Goal: Navigation & Orientation: Understand site structure

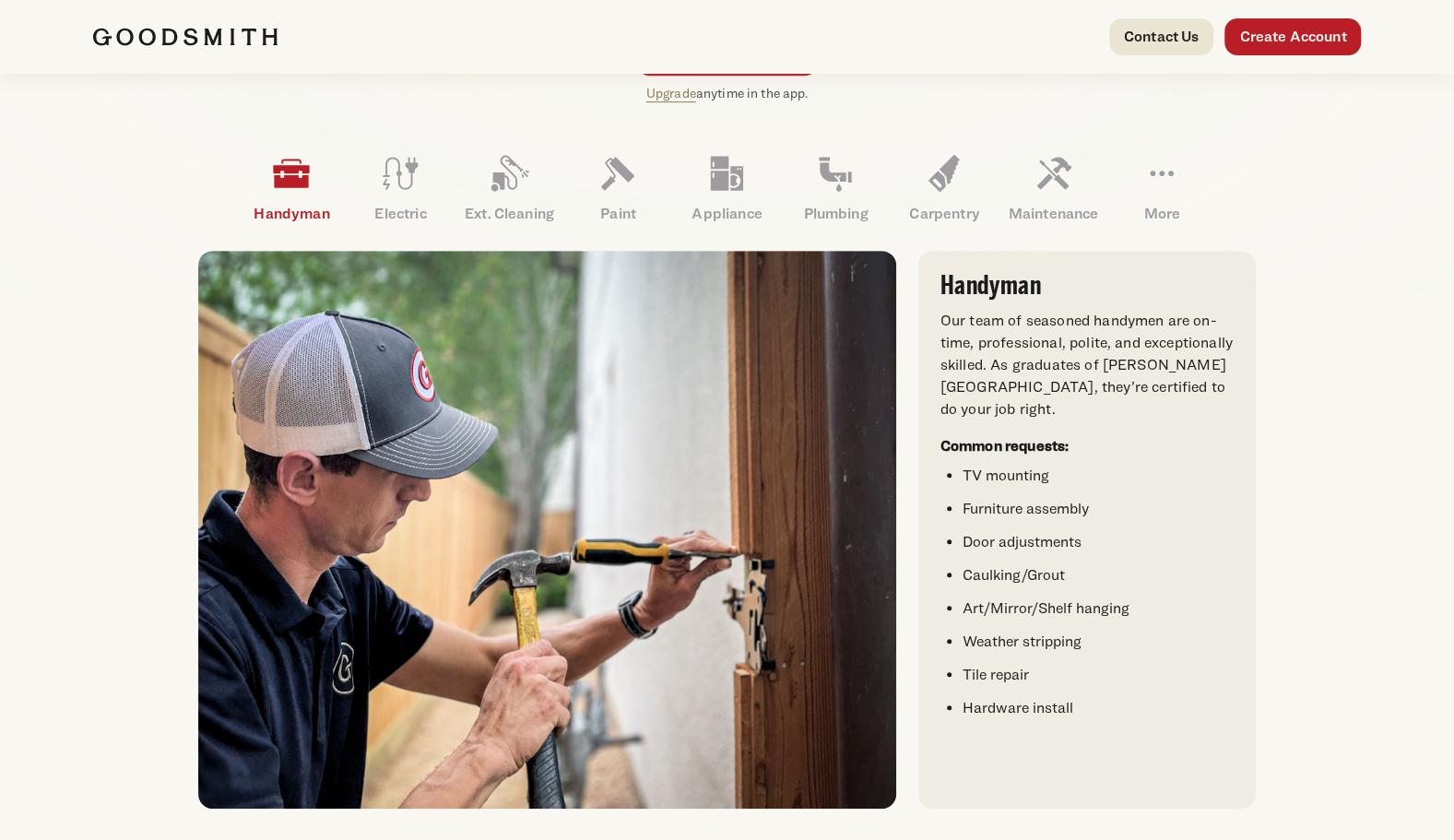
scroll to position [516, 0]
click at [1157, 169] on icon at bounding box center [1162, 172] width 45 height 45
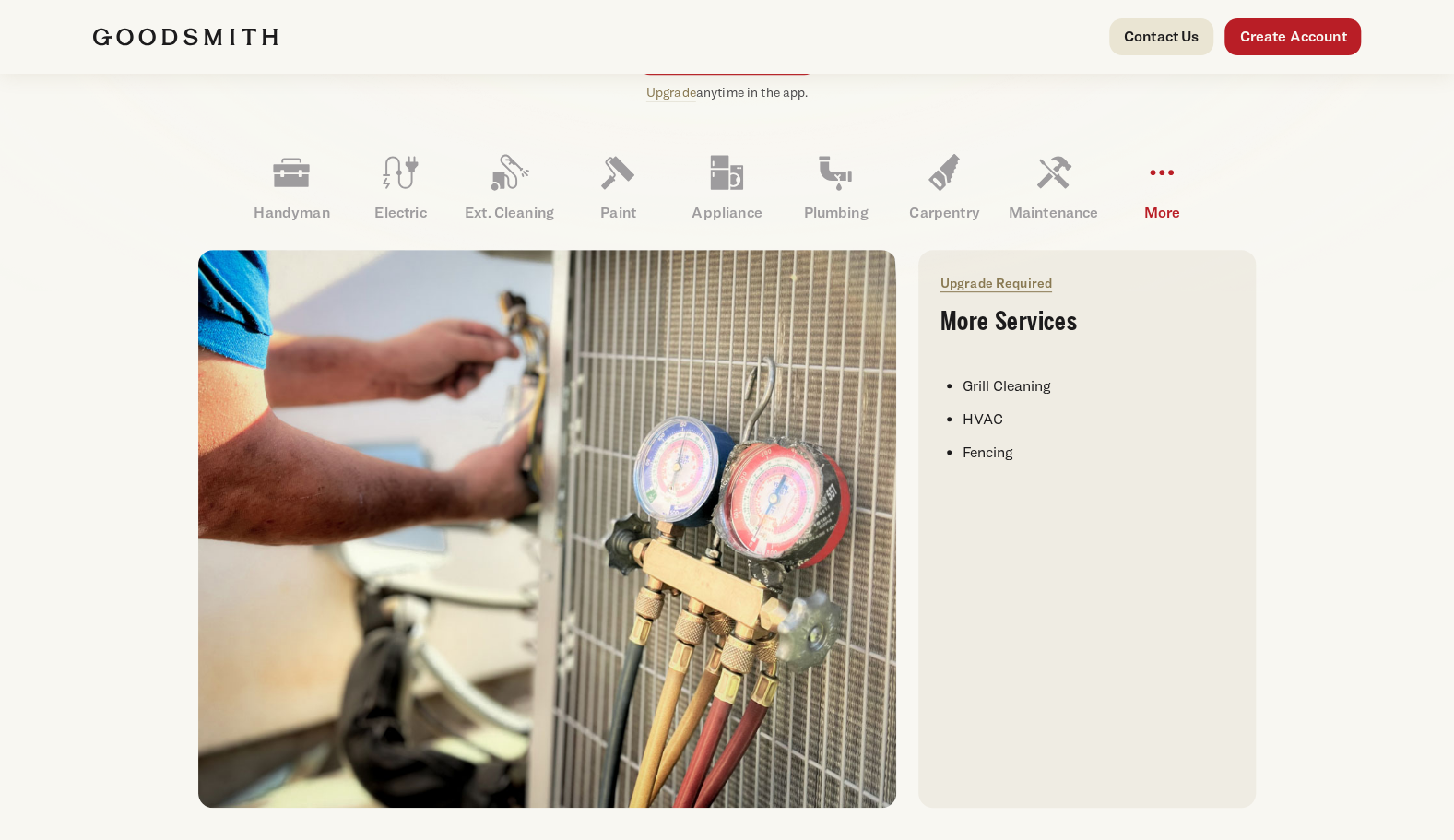
click at [1059, 392] on li "Grill Cleaning" at bounding box center [1098, 386] width 271 height 22
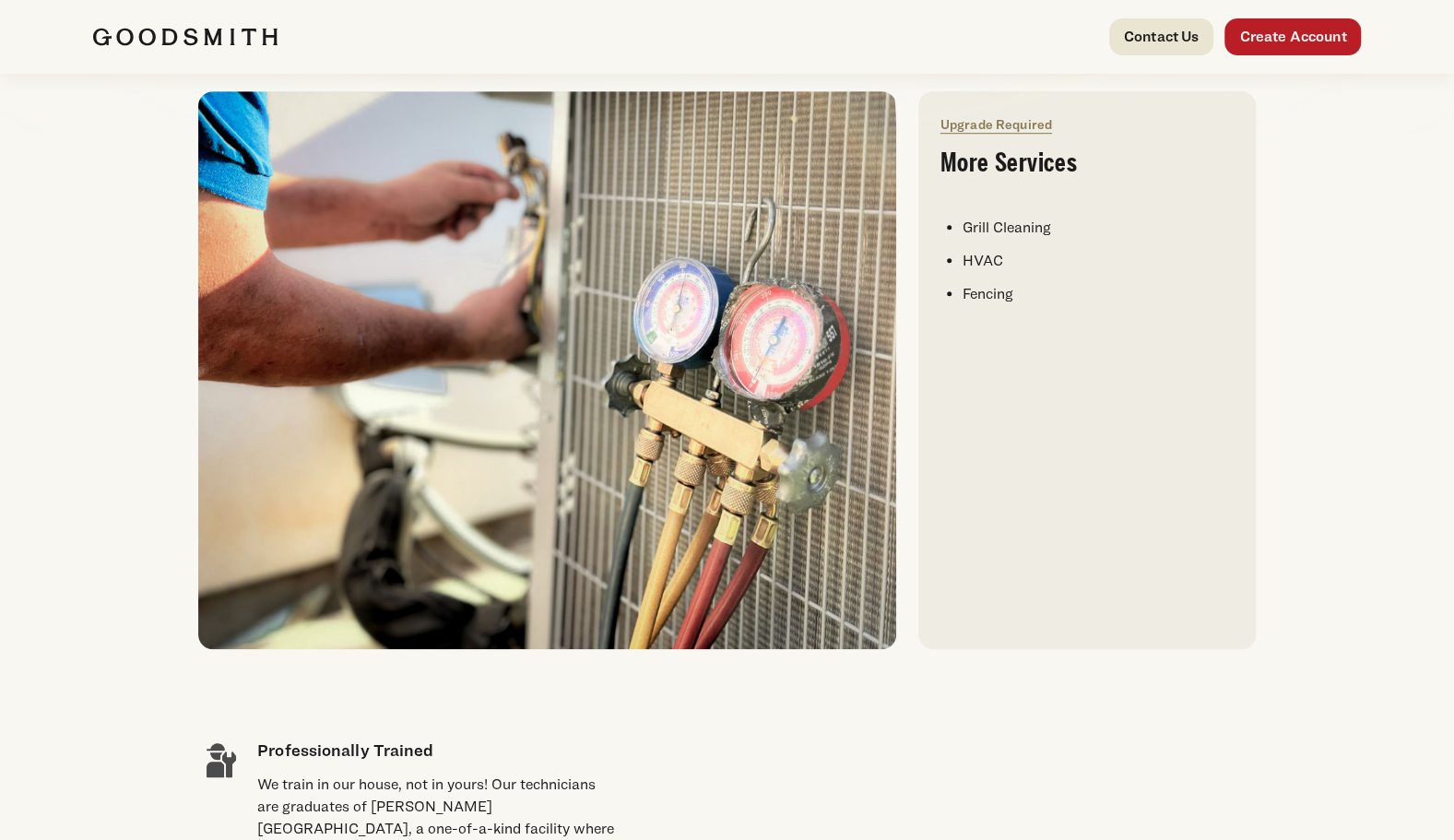
scroll to position [676, 0]
click at [1012, 130] on link "Upgrade Required" at bounding box center [997, 123] width 112 height 16
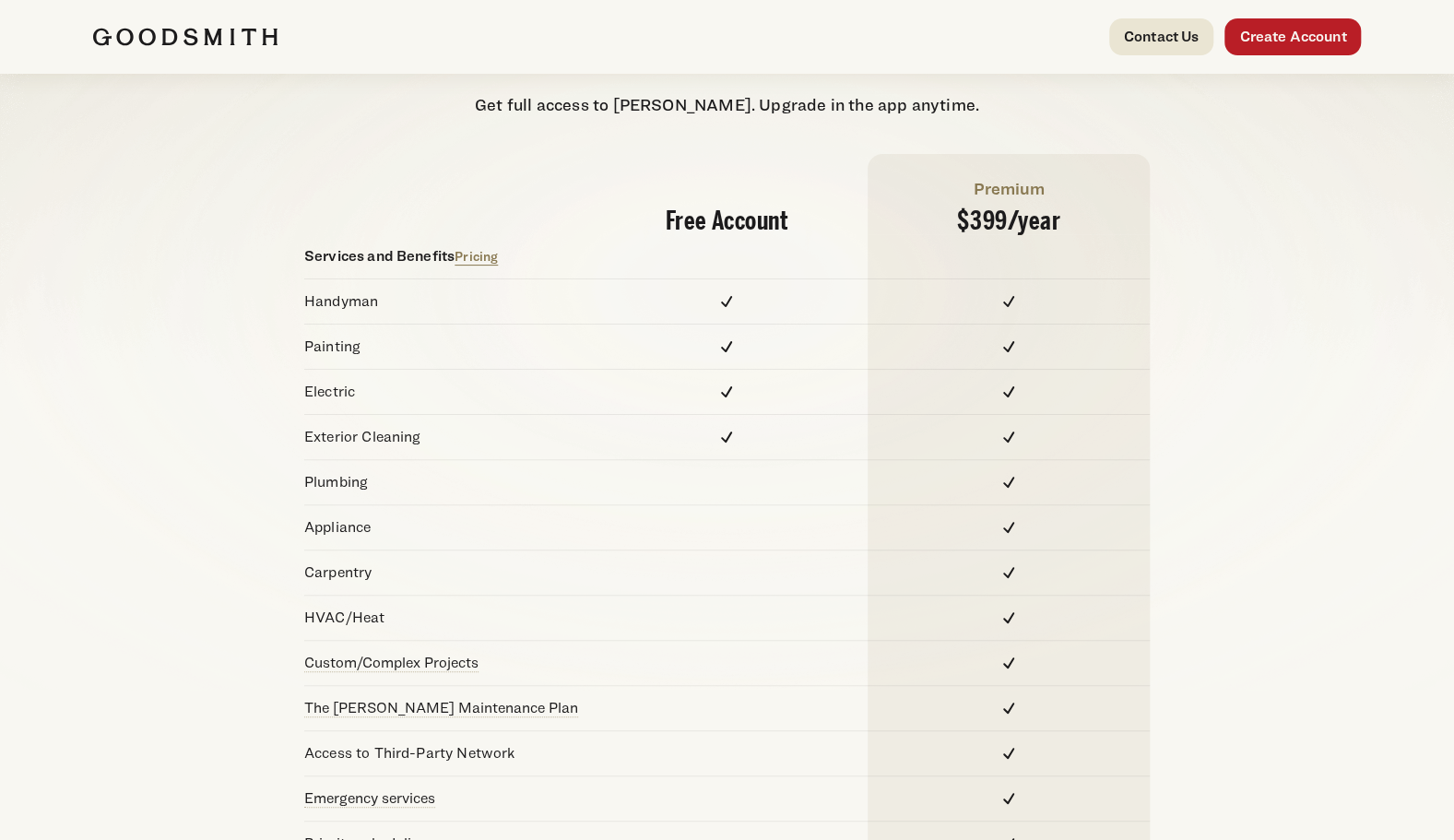
scroll to position [119, 0]
click at [1187, 451] on div "Free Account Premium $399/ year Services and Benefits Pricing Handyman Painting…" at bounding box center [727, 530] width 1269 height 757
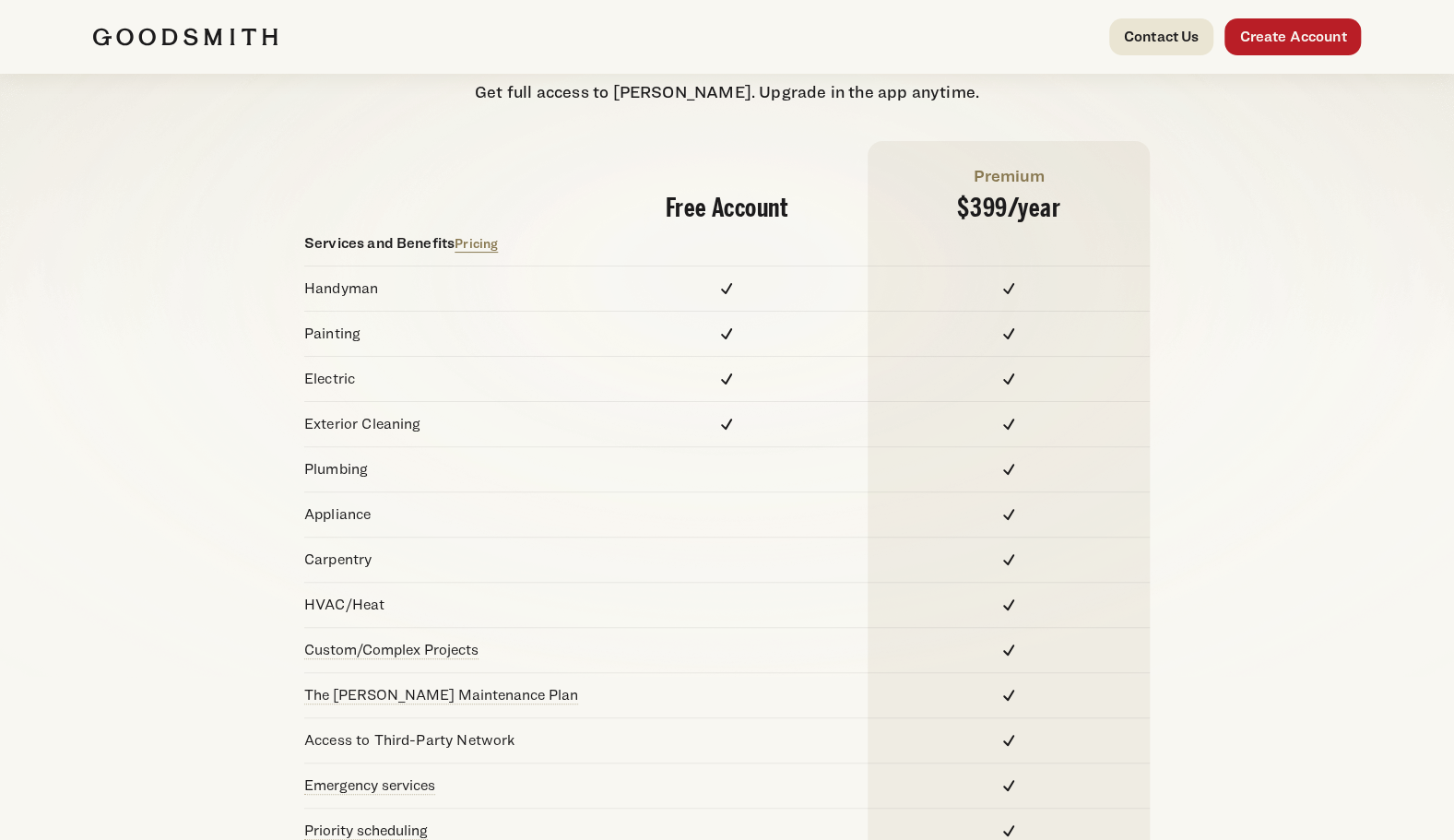
scroll to position [0, 0]
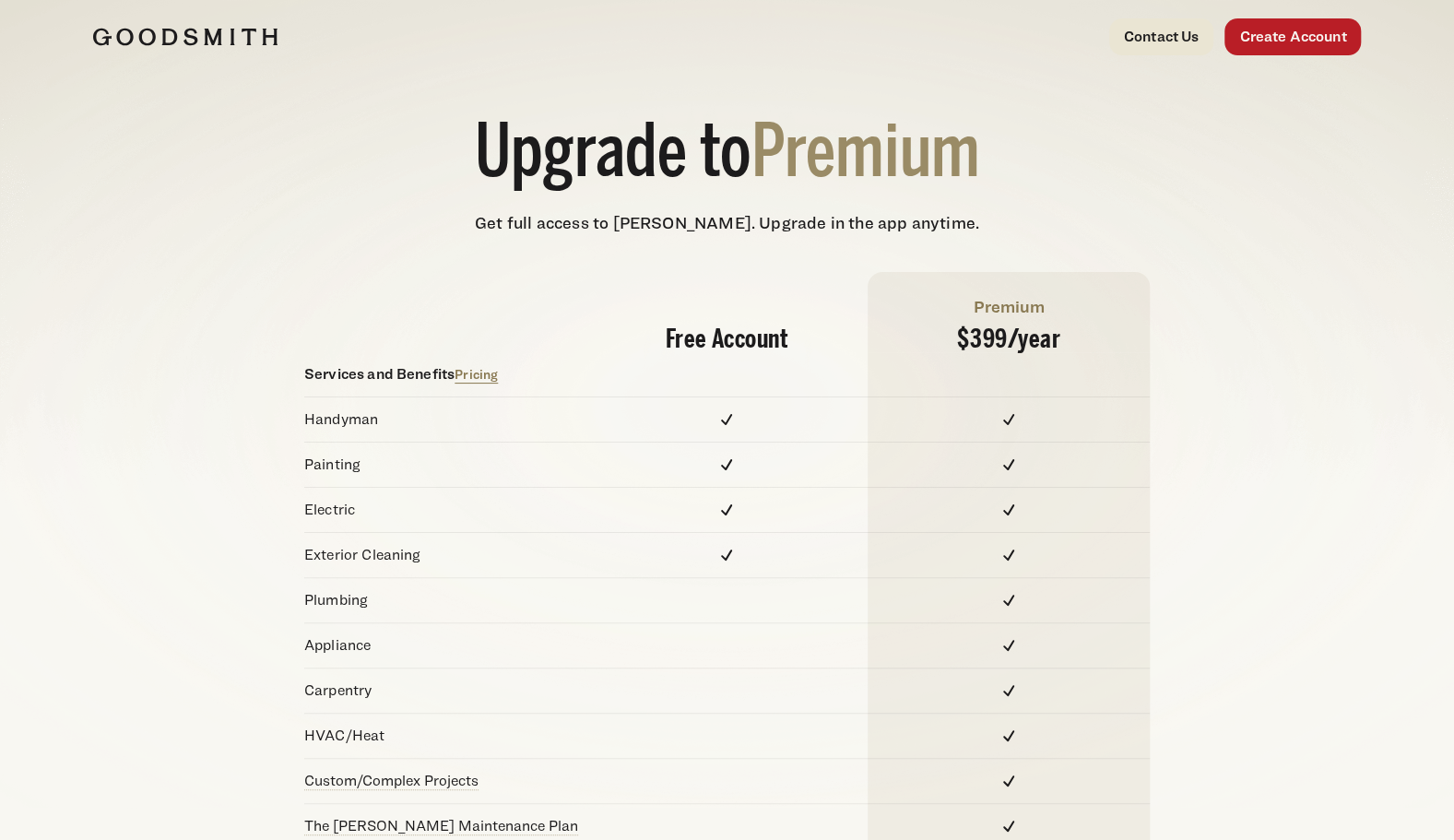
click at [184, 27] on img at bounding box center [185, 36] width 184 height 18
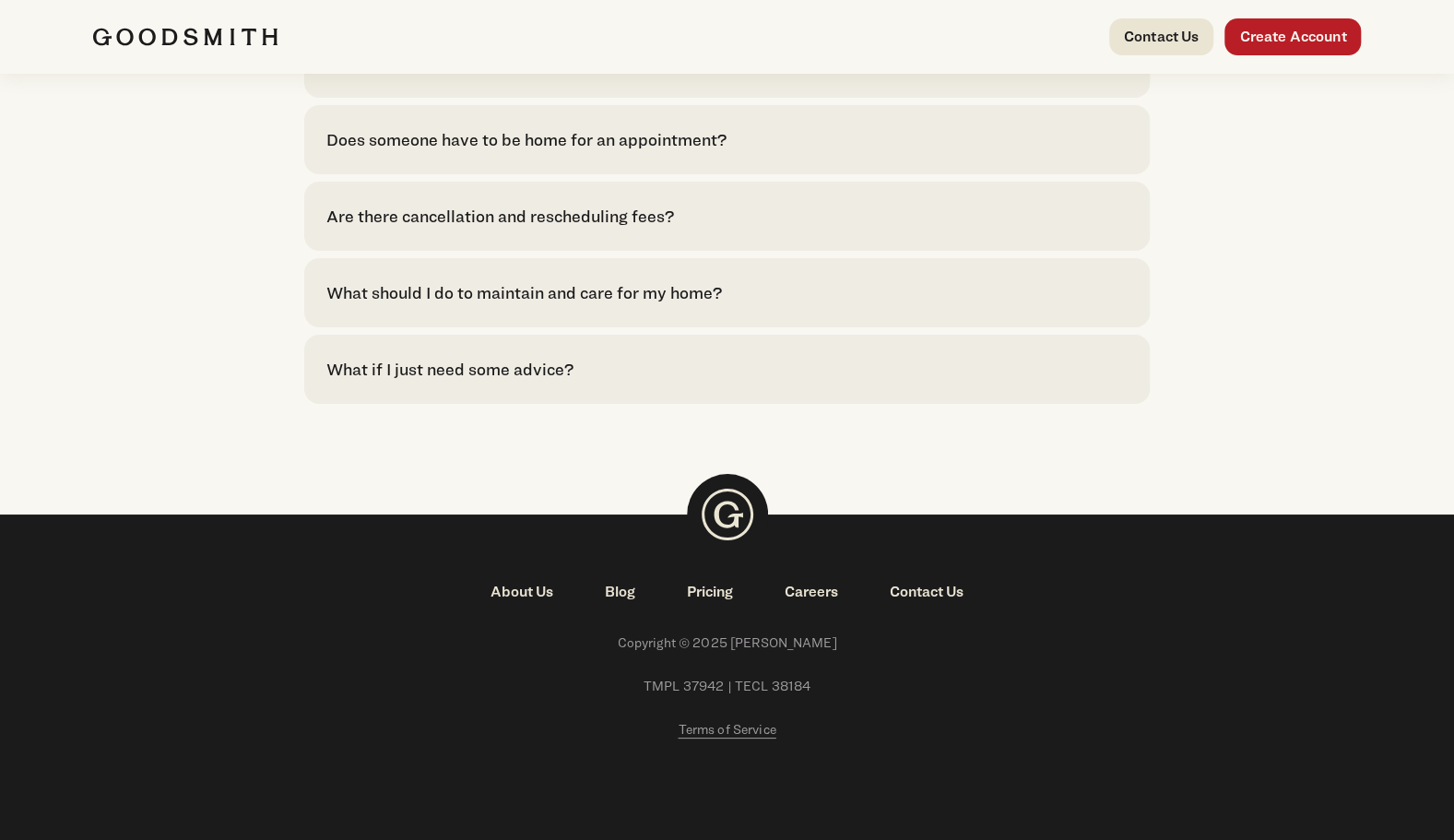
scroll to position [4205, 0]
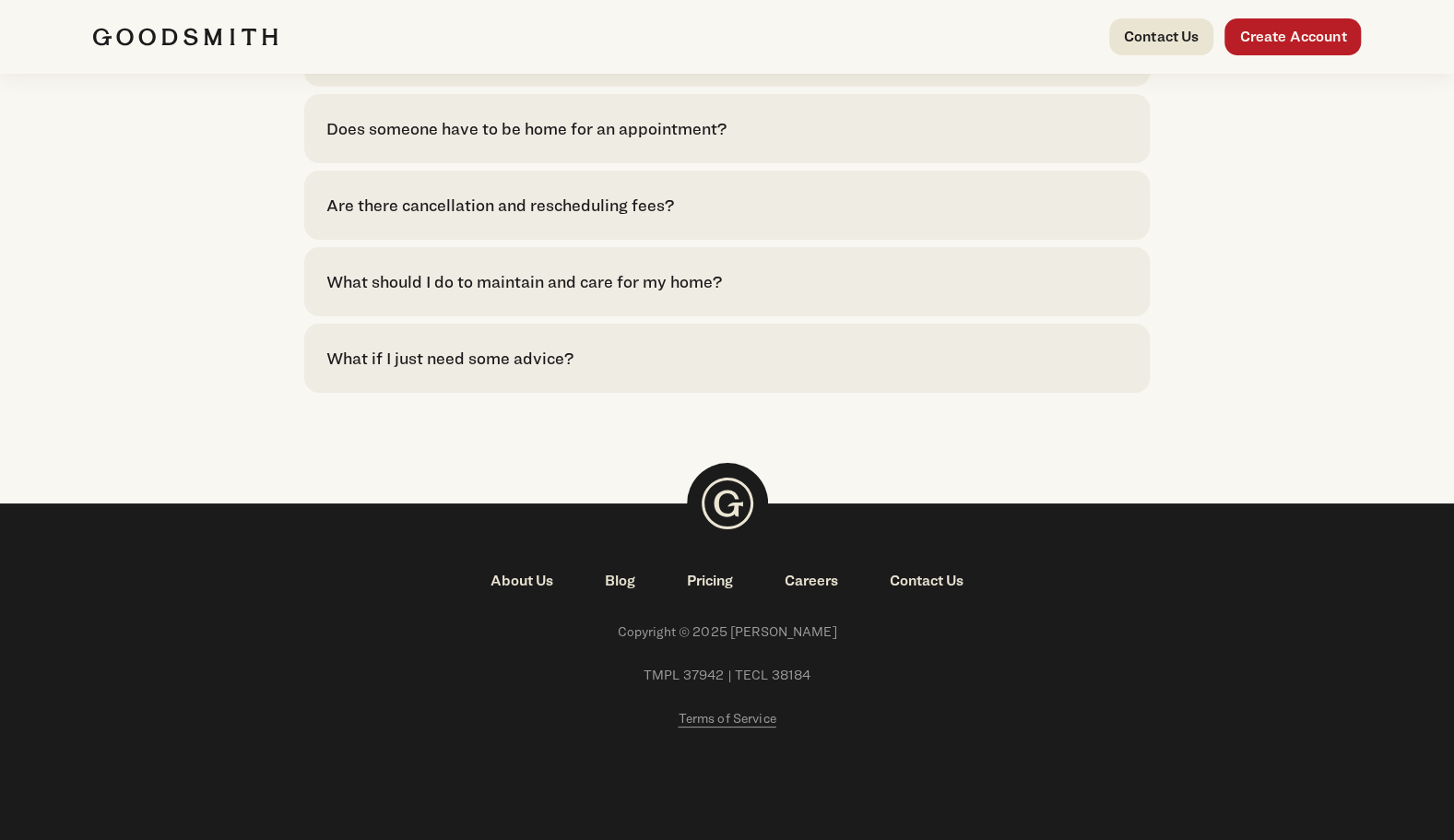
click at [509, 577] on link "About Us" at bounding box center [522, 580] width 115 height 22
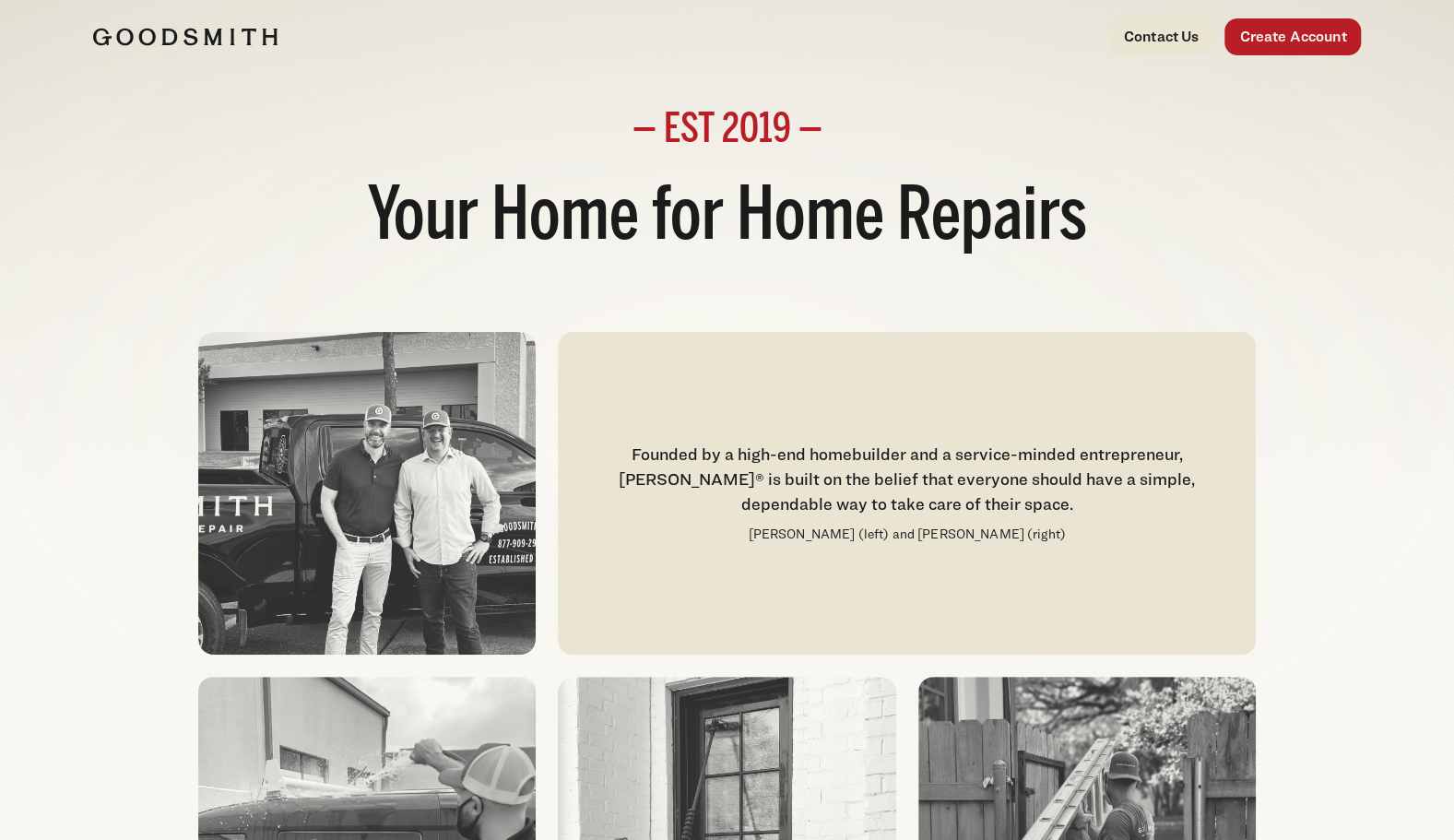
click at [200, 35] on img at bounding box center [185, 36] width 184 height 18
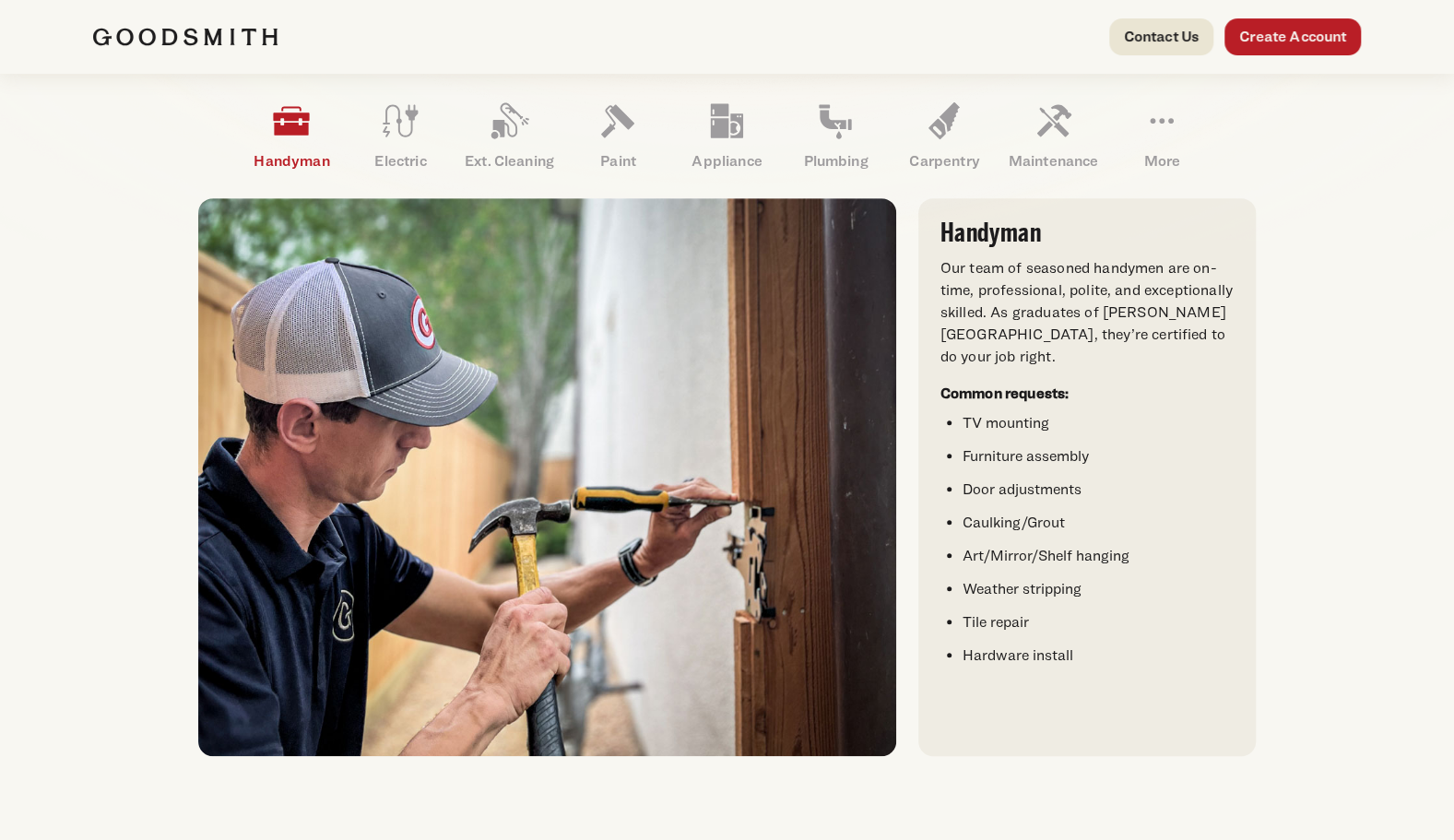
scroll to position [606, 0]
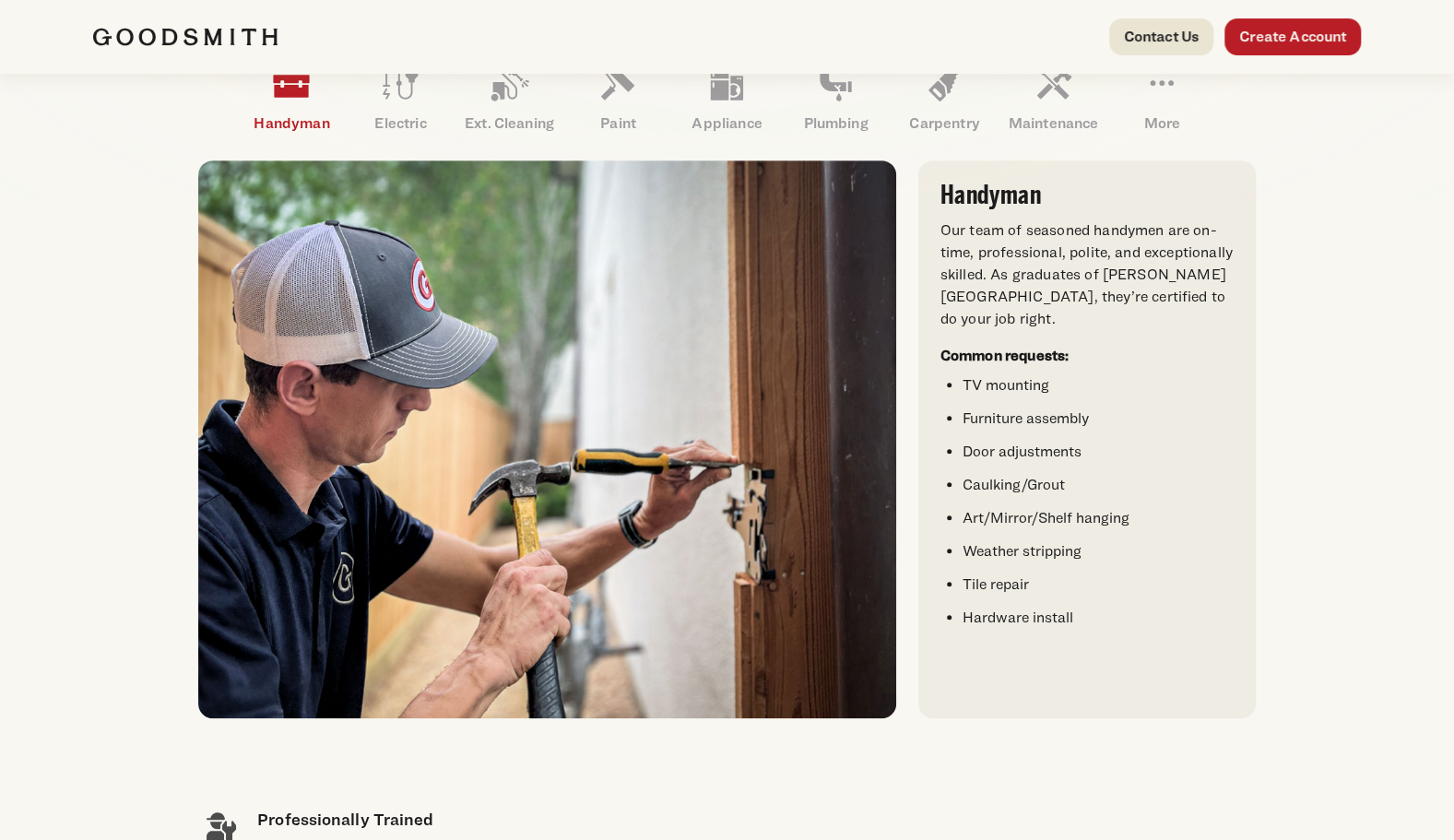
click at [1044, 415] on li "Furniture assembly" at bounding box center [1098, 418] width 271 height 22
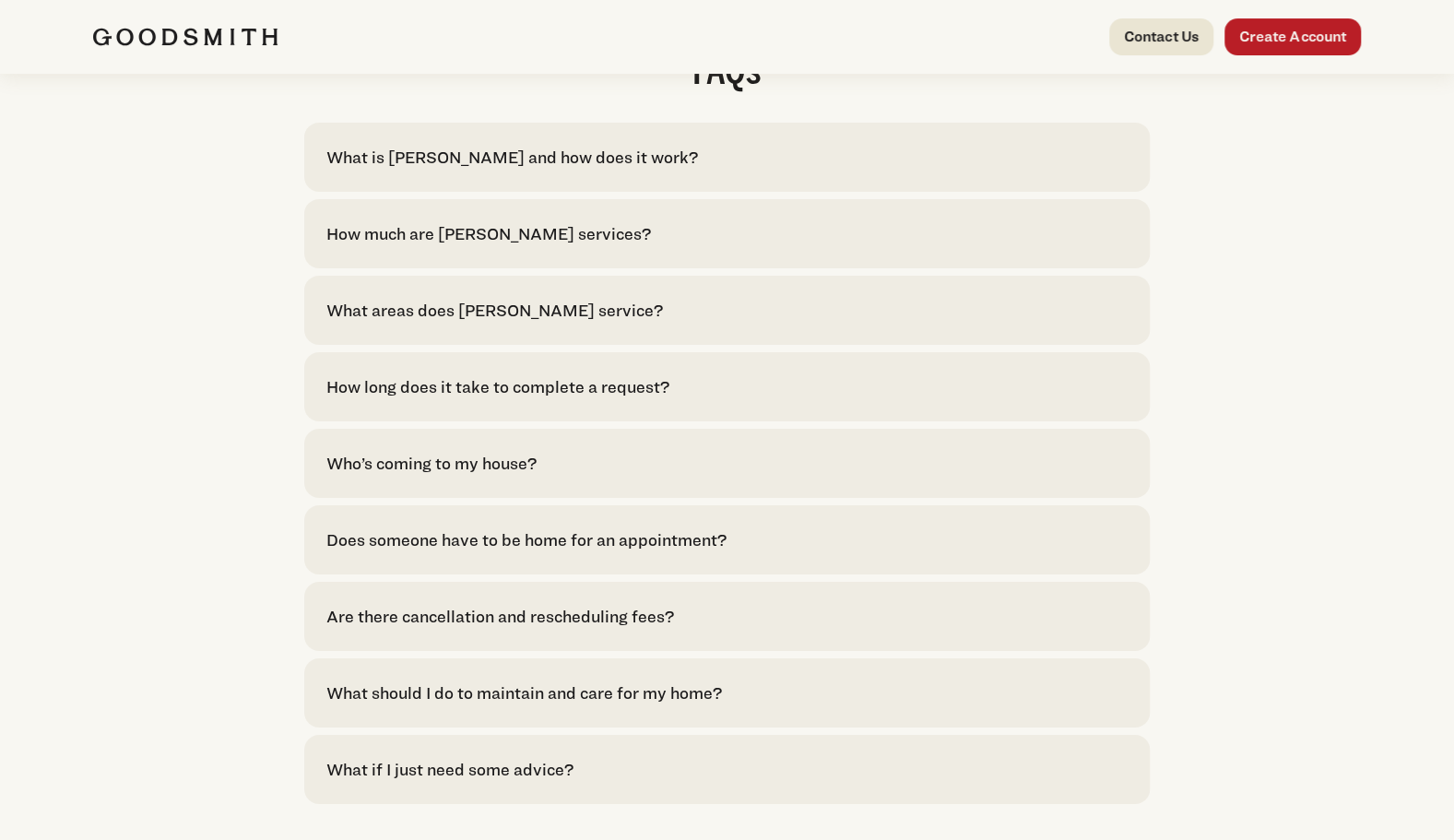
scroll to position [4205, 0]
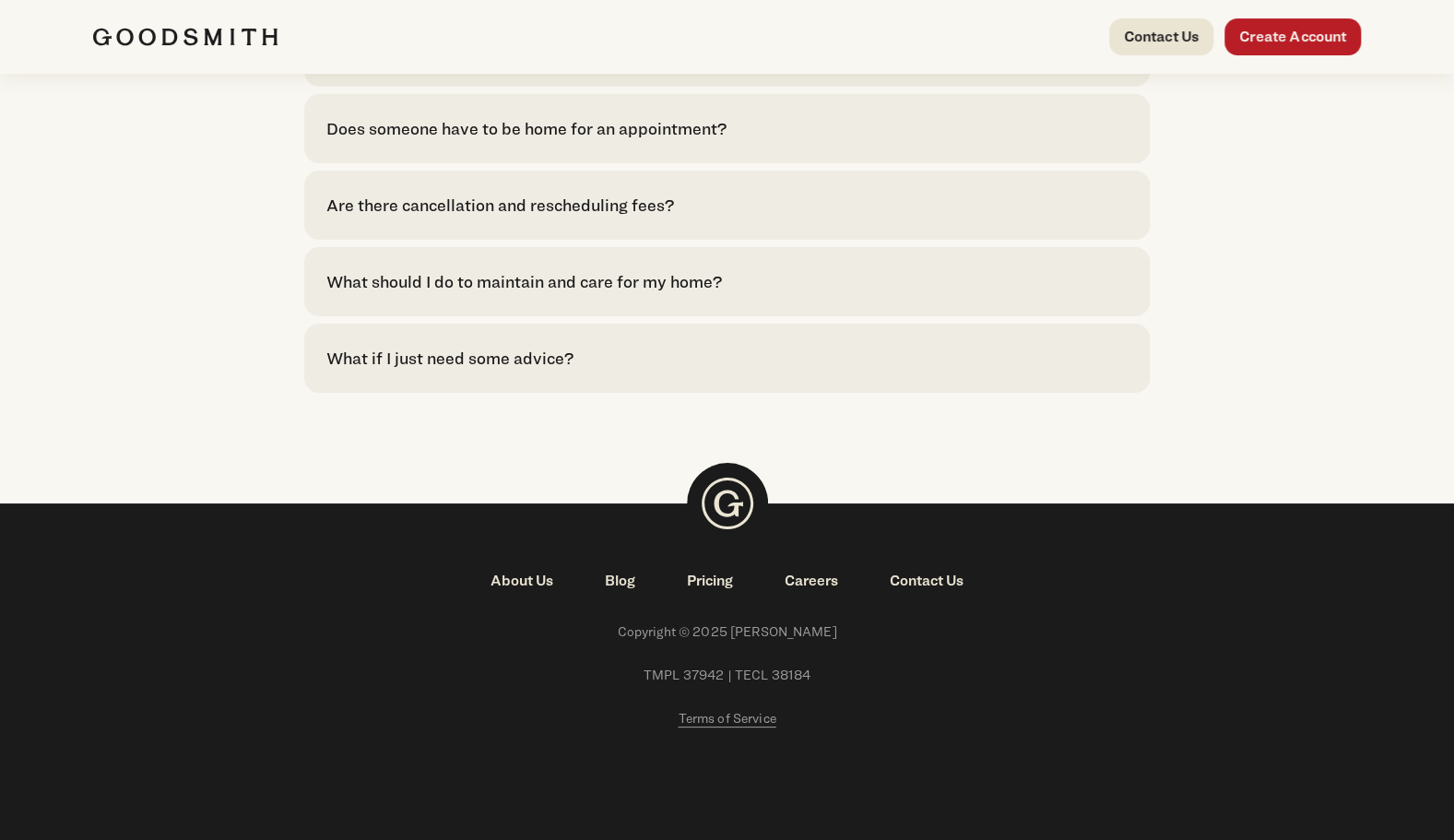
click at [525, 580] on link "About Us" at bounding box center [522, 580] width 115 height 22
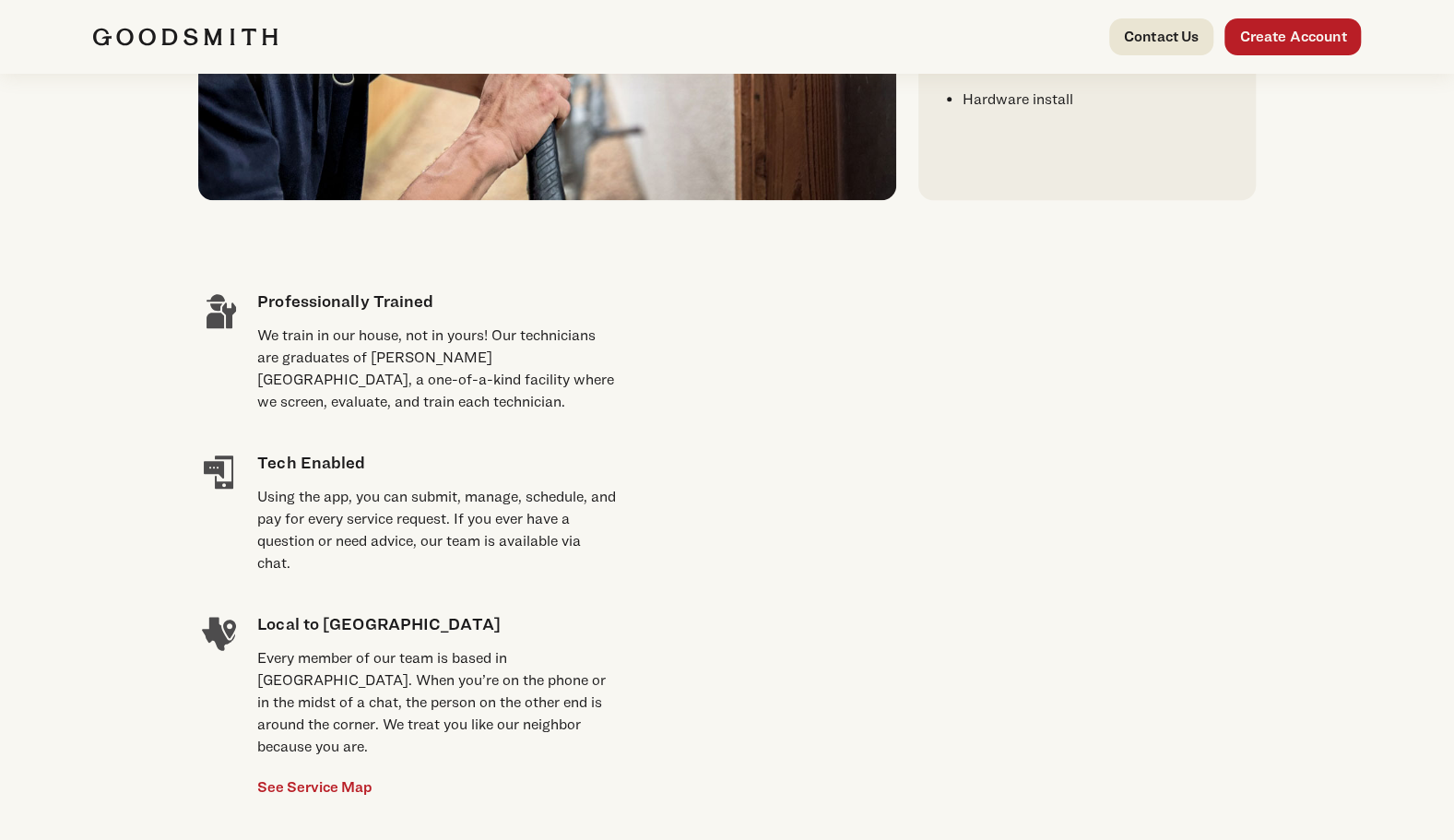
scroll to position [1124, 0]
